Goal: Task Accomplishment & Management: Manage account settings

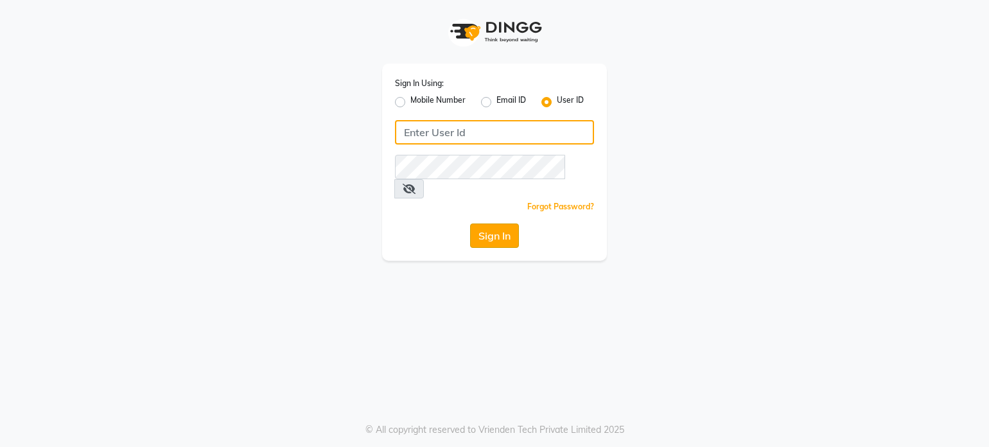
type input "cocomelon"
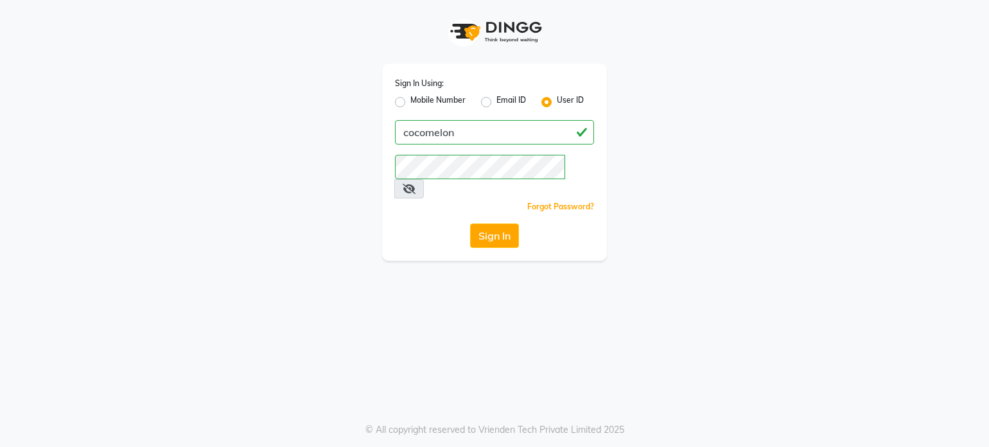
click at [498, 224] on button "Sign In" at bounding box center [494, 236] width 49 height 24
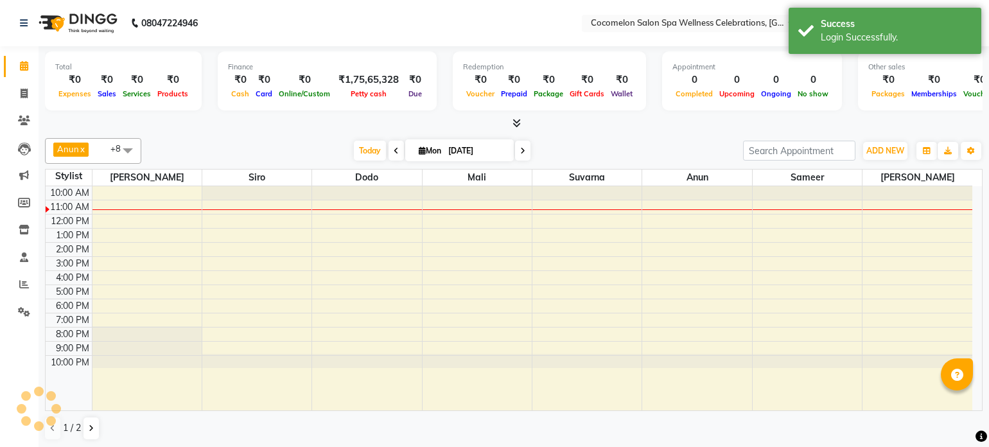
select select "en"
